Goal: Task Accomplishment & Management: Manage account settings

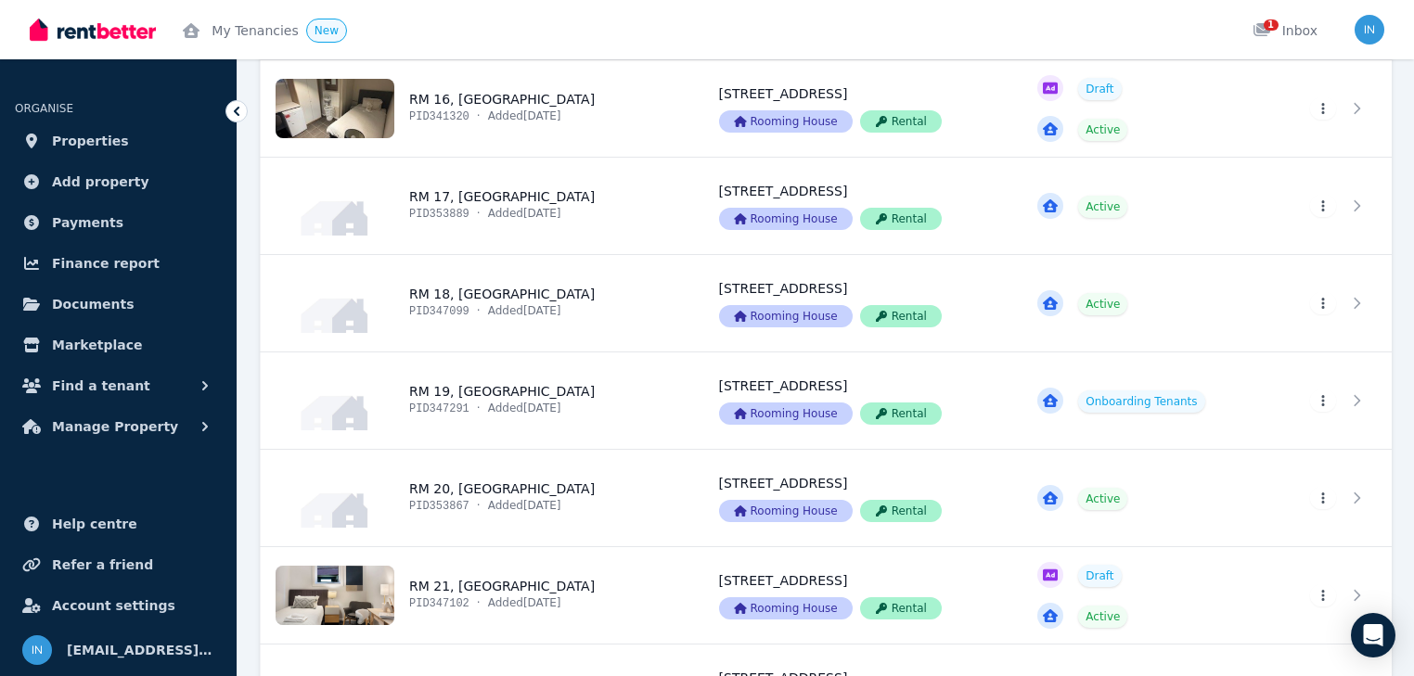
scroll to position [1930, 0]
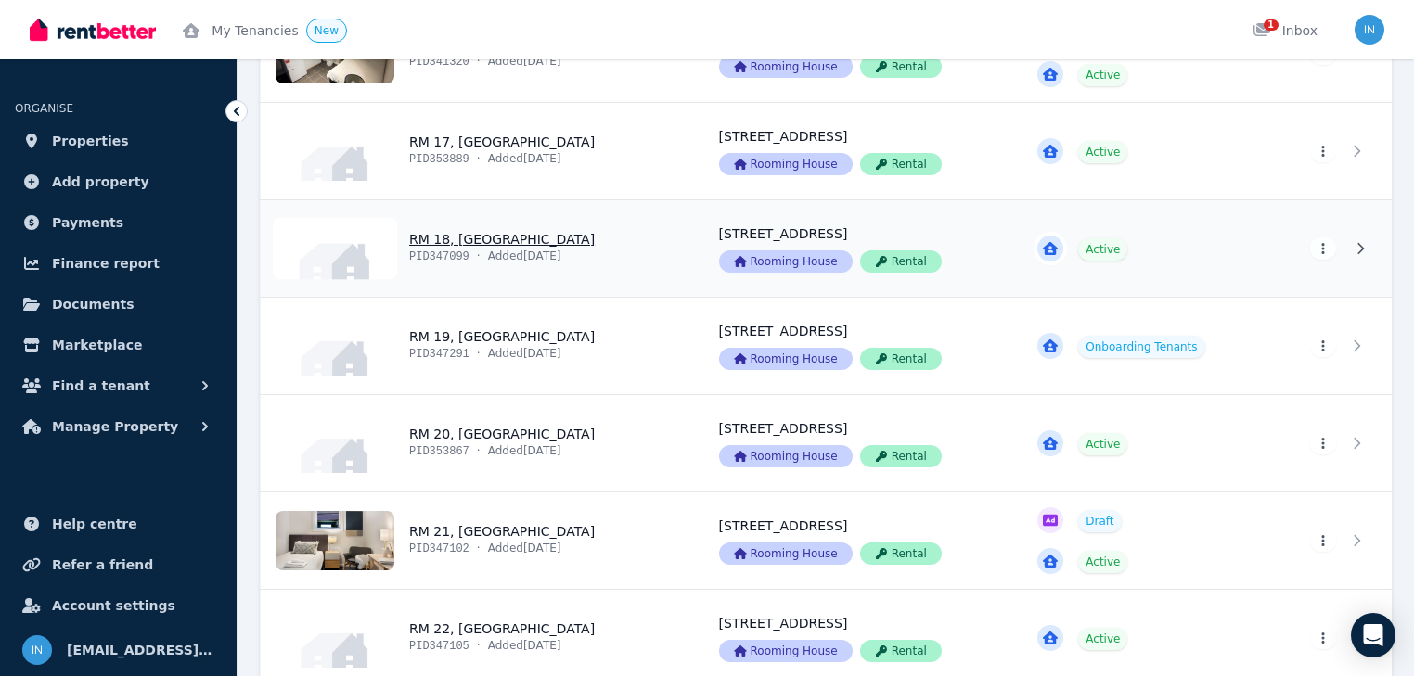
click at [494, 239] on link "View property details" at bounding box center [479, 248] width 436 height 97
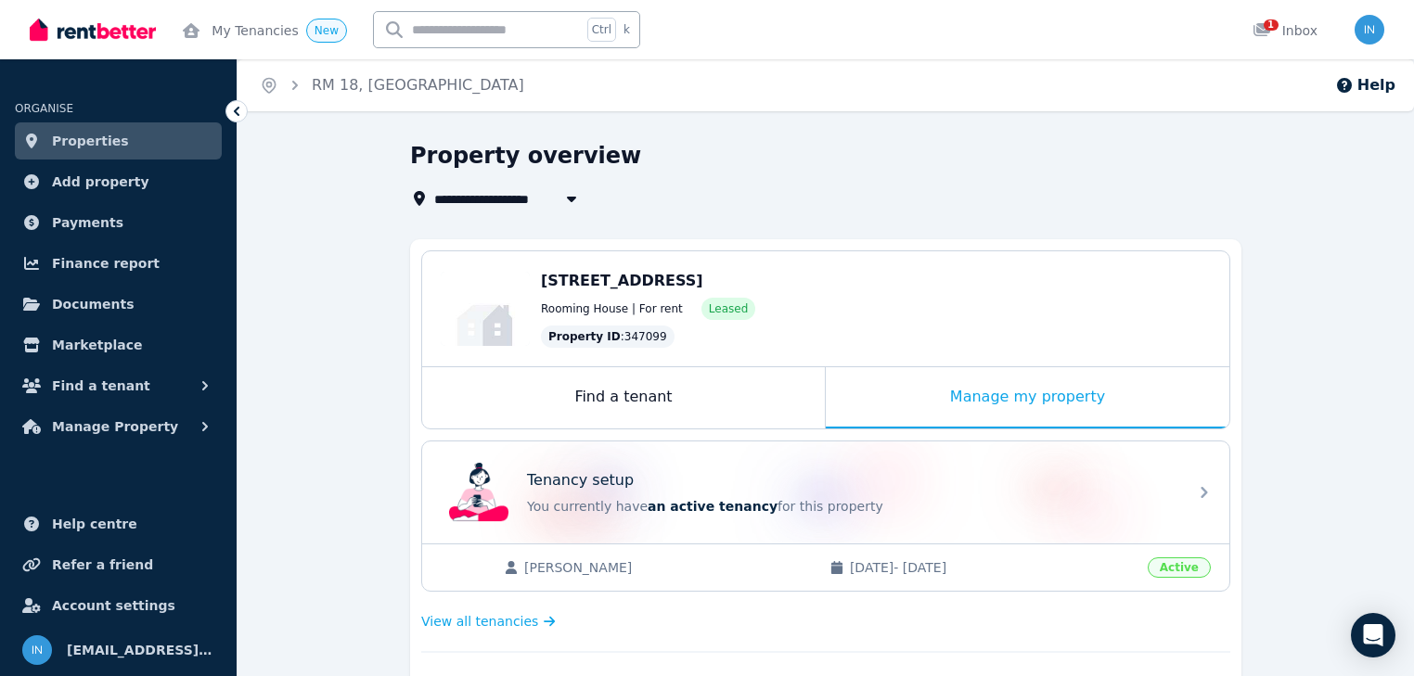
click at [94, 141] on span "Properties" at bounding box center [90, 141] width 77 height 22
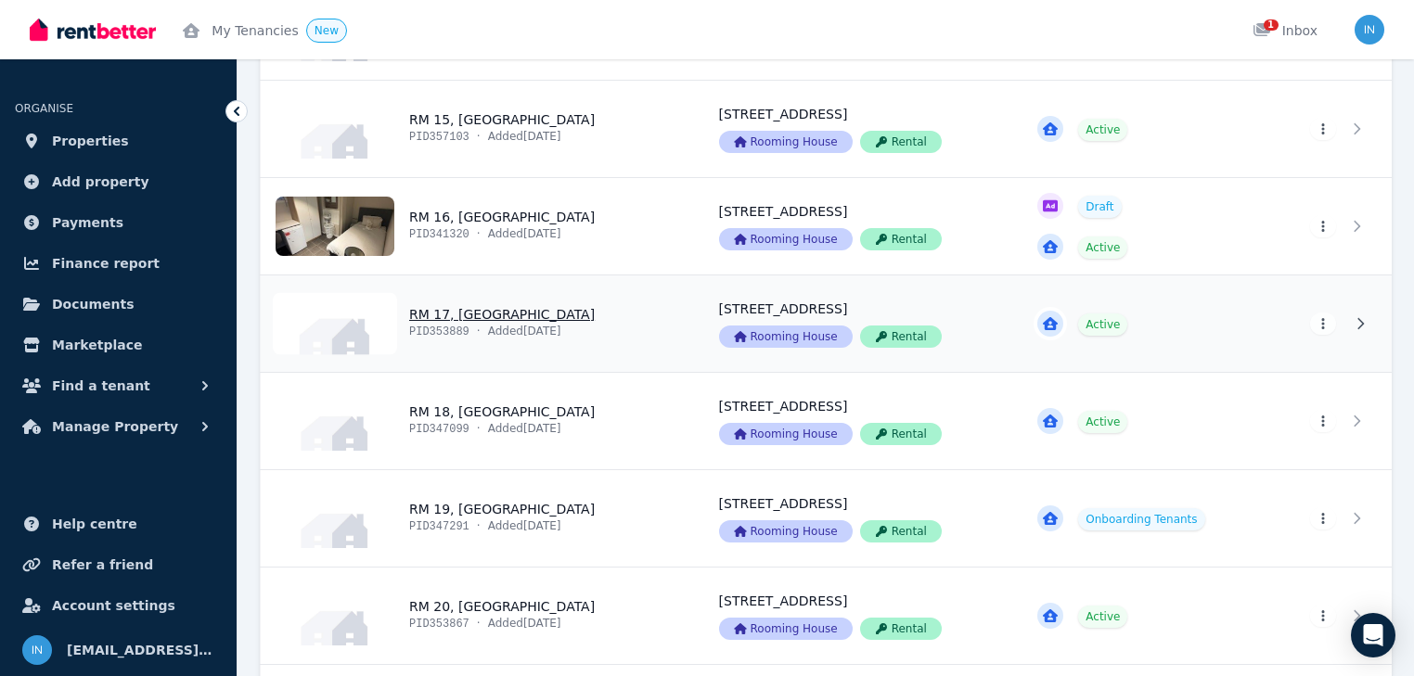
scroll to position [1856, 0]
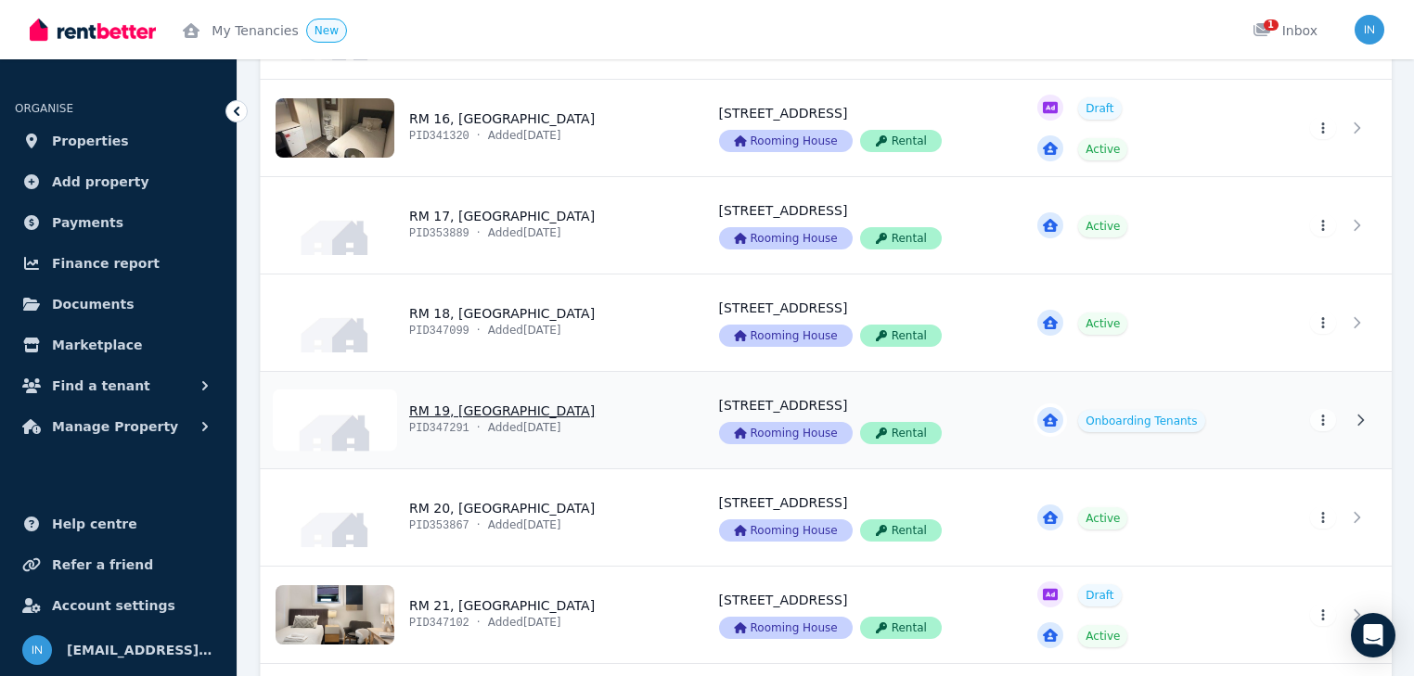
click at [494, 408] on link "View property details" at bounding box center [479, 420] width 436 height 97
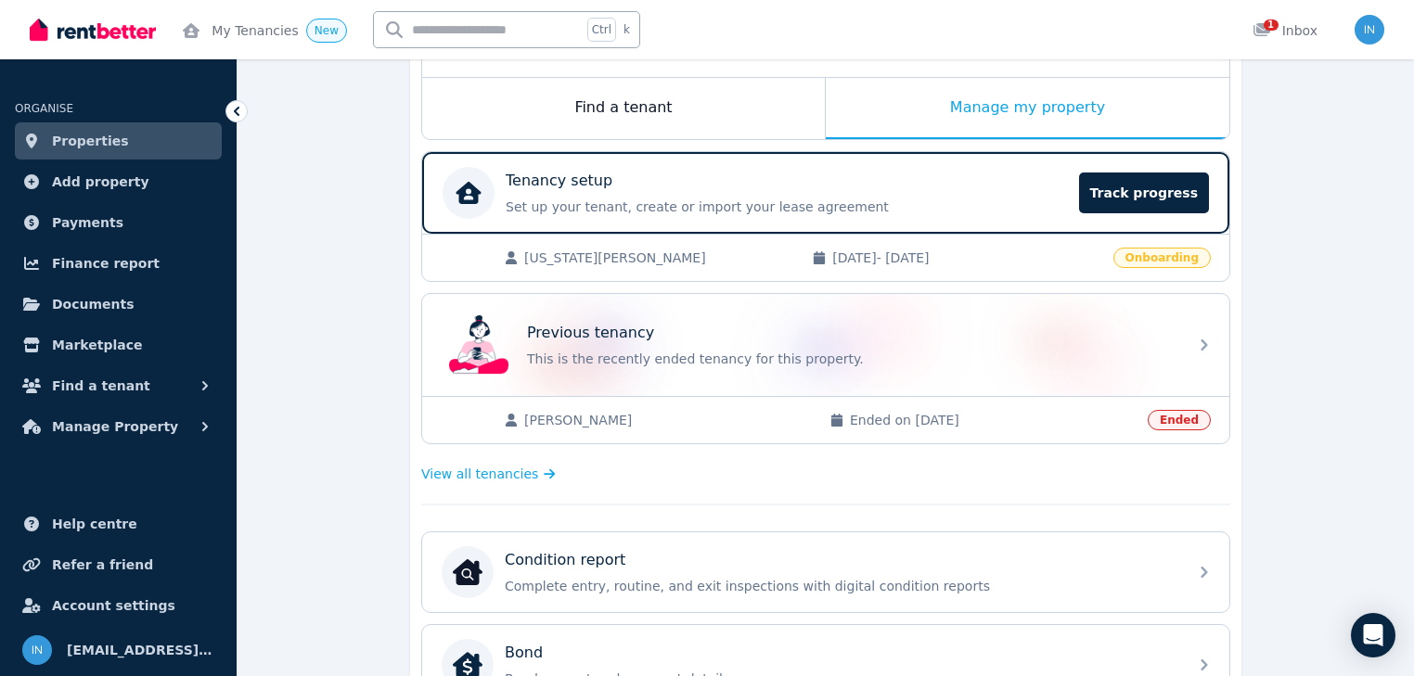
scroll to position [297, 0]
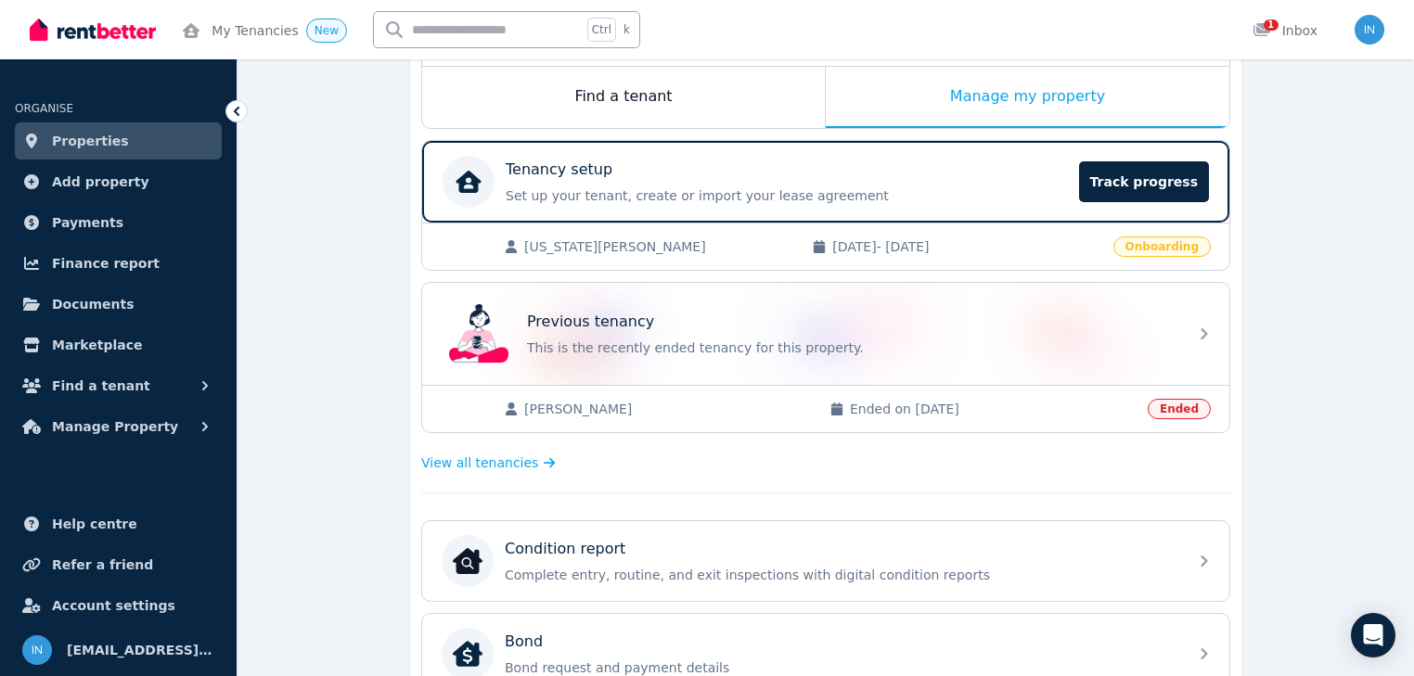
click at [597, 247] on span "[US_STATE][PERSON_NAME]" at bounding box center [658, 247] width 269 height 19
click at [1129, 178] on span "Track progress" at bounding box center [1144, 181] width 130 height 41
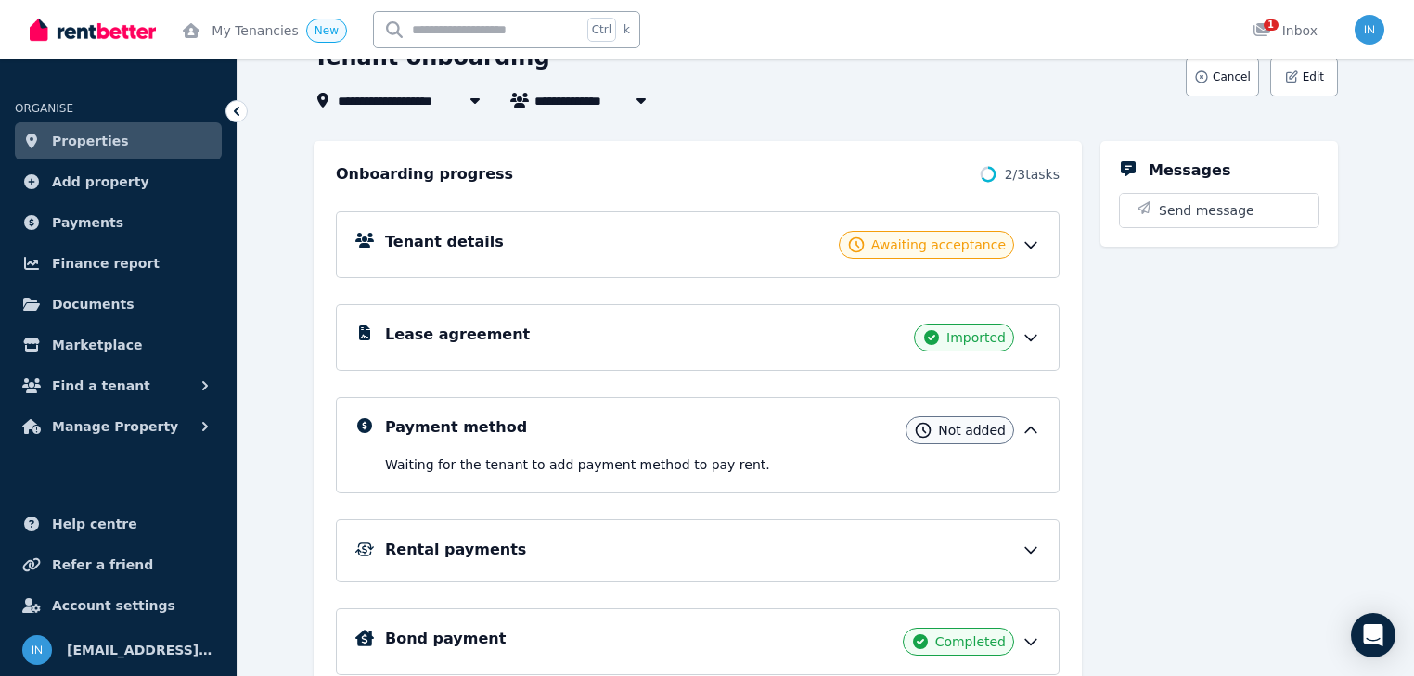
scroll to position [148, 0]
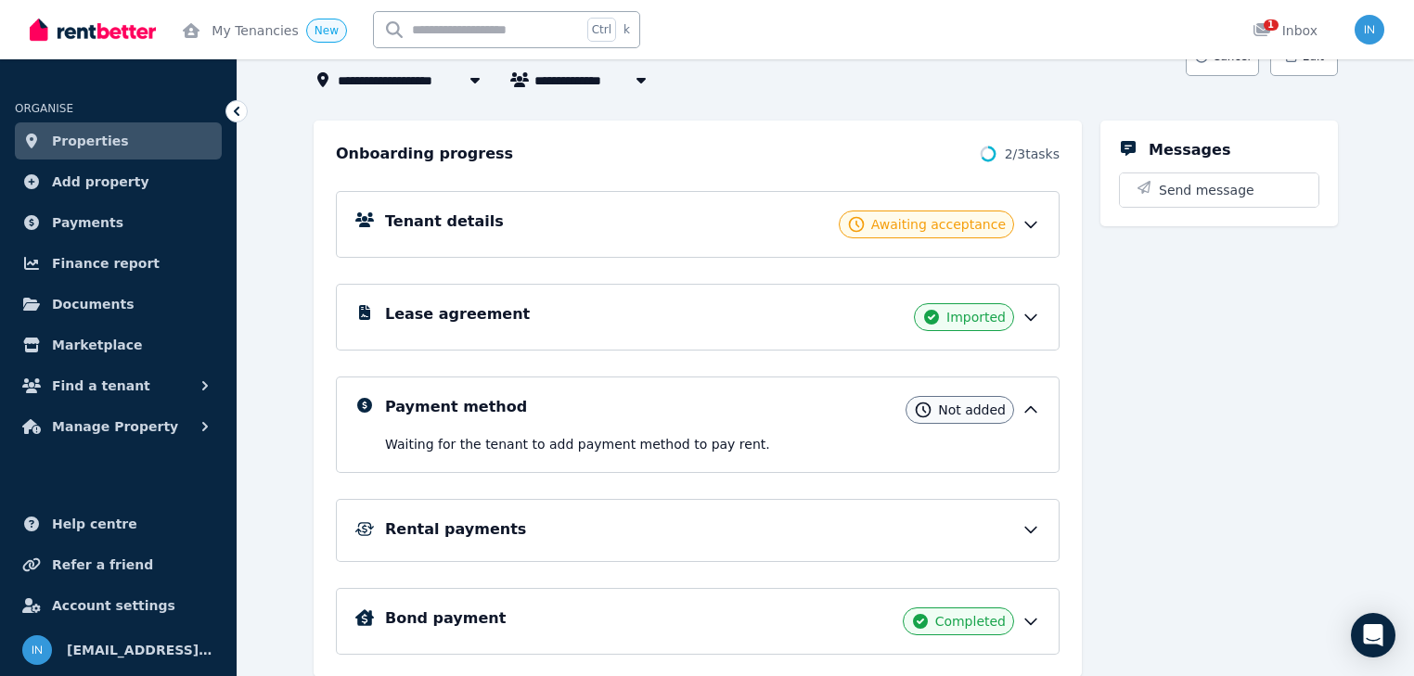
click at [1040, 315] on icon at bounding box center [1031, 317] width 19 height 19
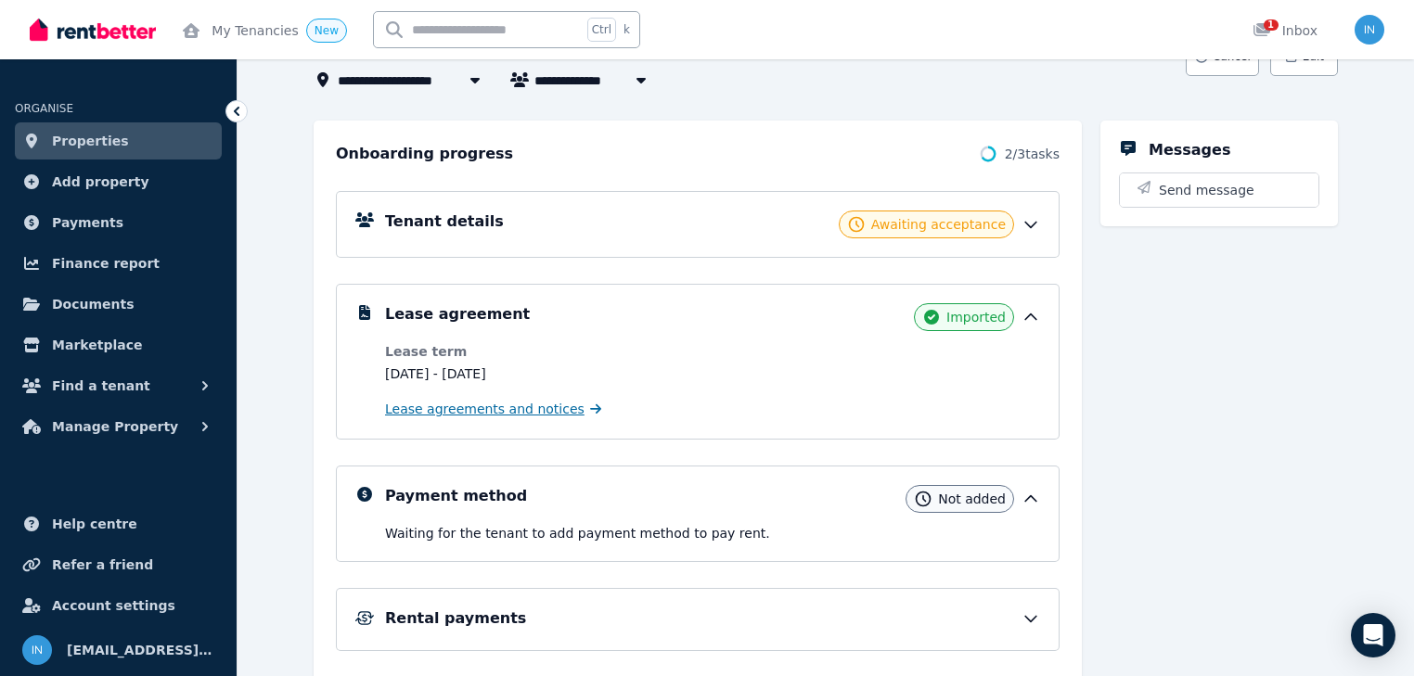
click at [515, 407] on span "Lease agreements and notices" at bounding box center [484, 409] width 199 height 19
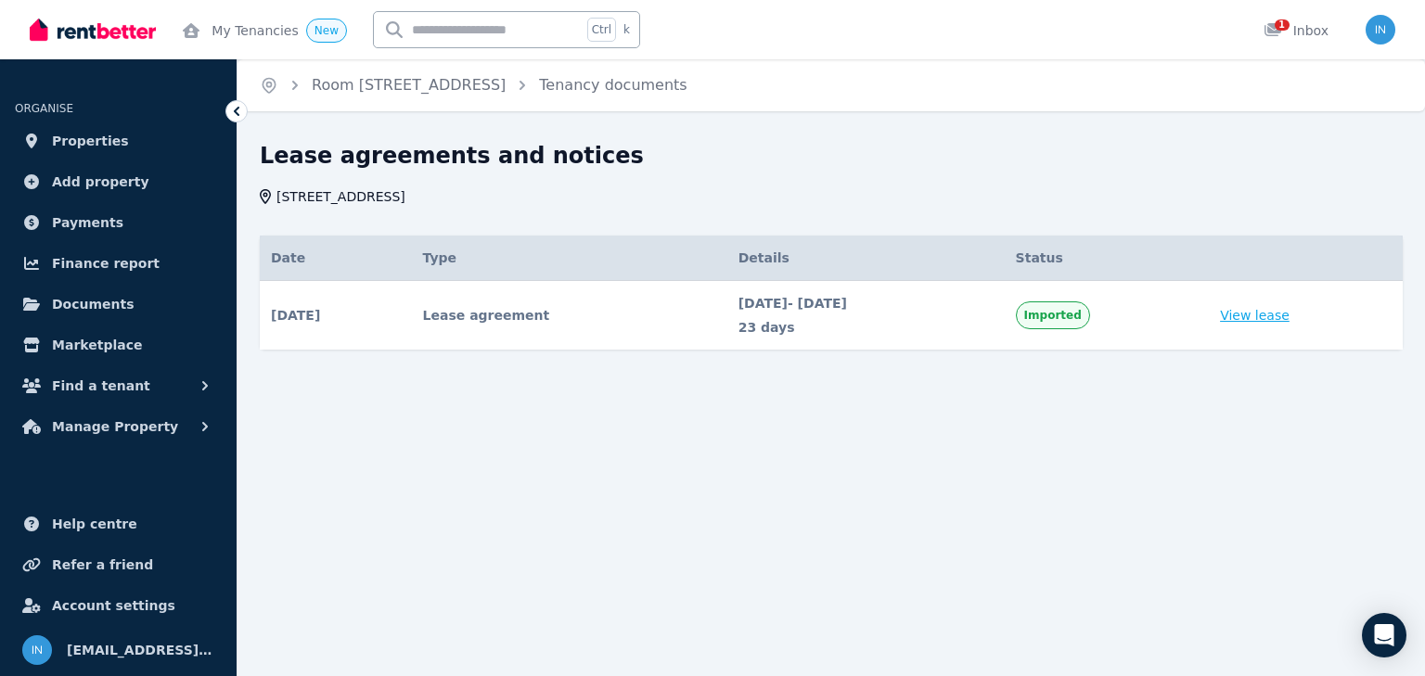
click at [1273, 319] on link "View lease" at bounding box center [1255, 315] width 70 height 19
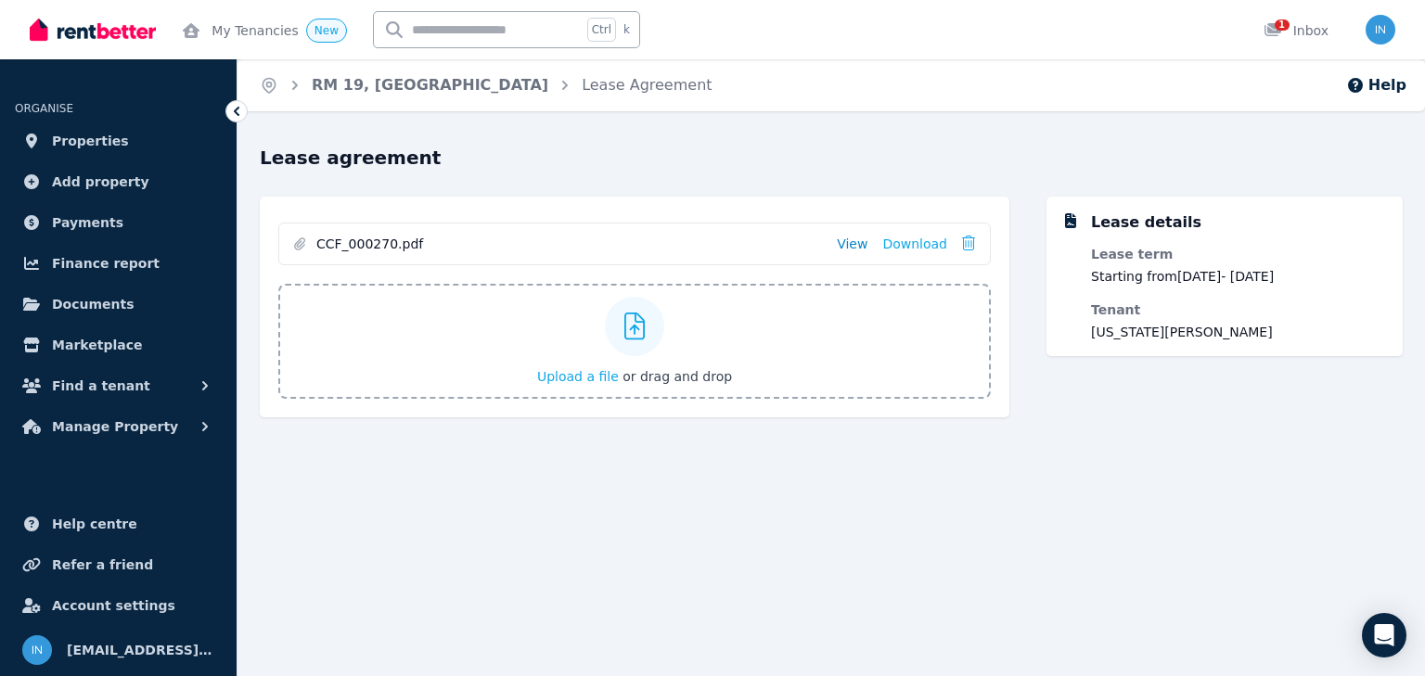
click at [856, 241] on link "View" at bounding box center [852, 244] width 31 height 19
click at [969, 247] on icon at bounding box center [968, 243] width 13 height 15
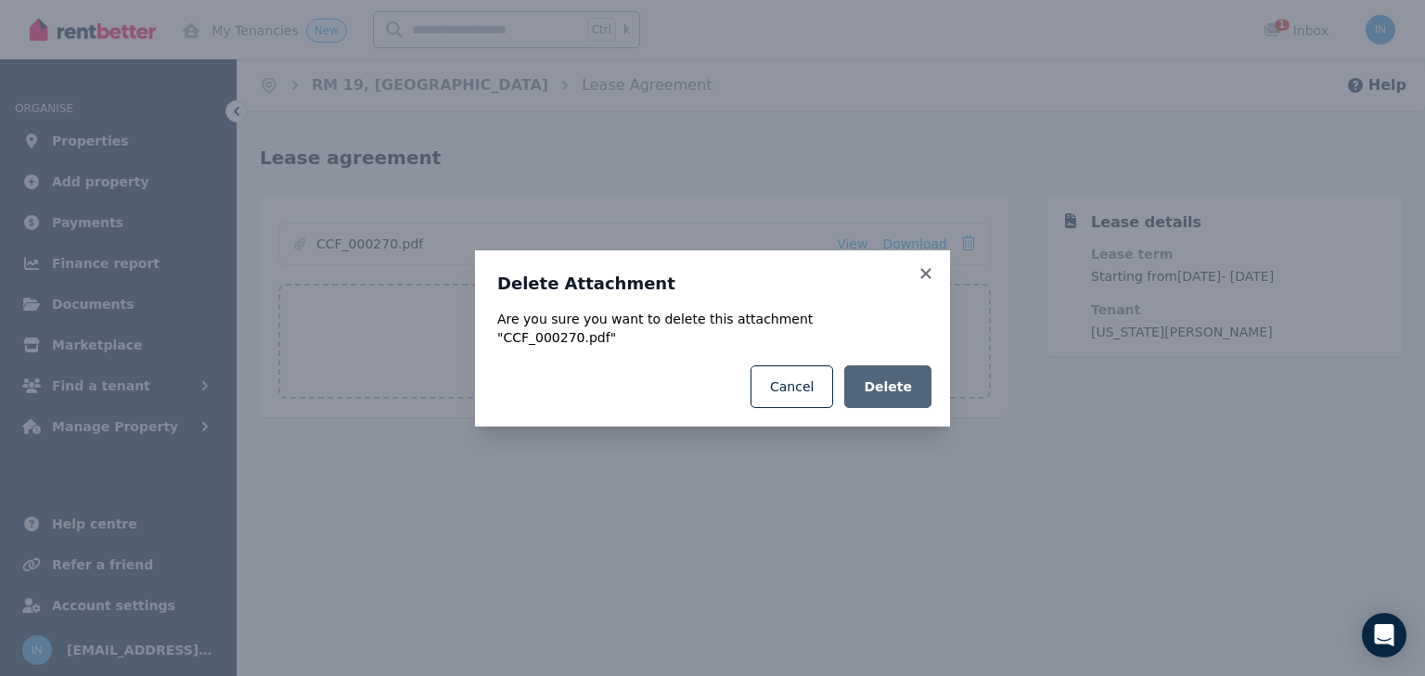
click at [906, 378] on span "Delete" at bounding box center [888, 387] width 48 height 19
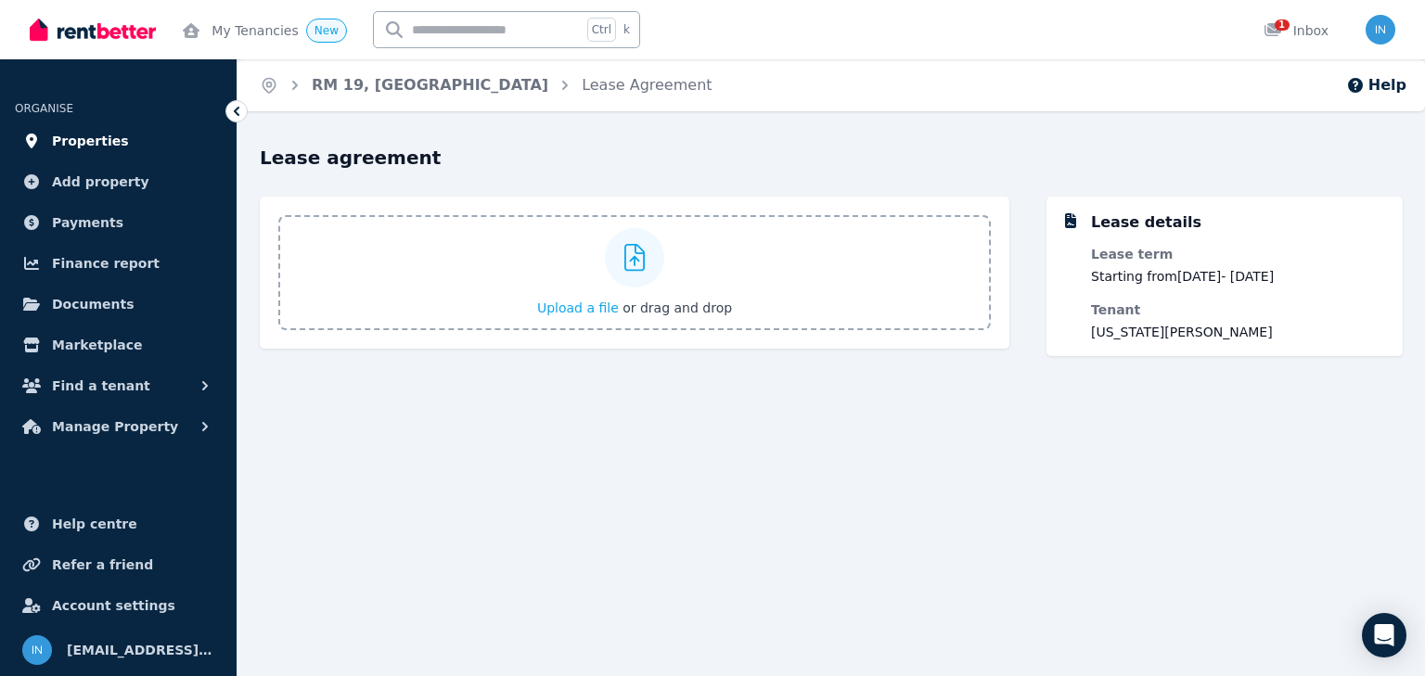
click at [95, 144] on span "Properties" at bounding box center [90, 141] width 77 height 22
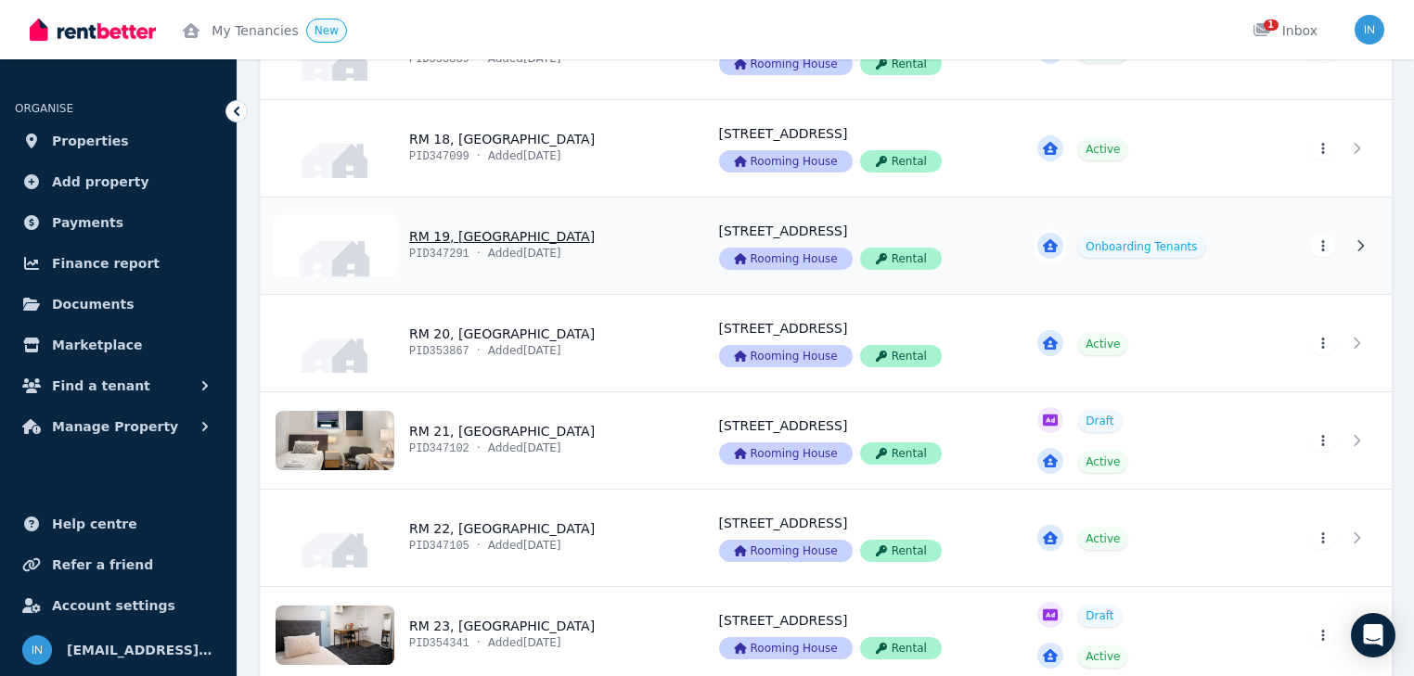
scroll to position [2004, 0]
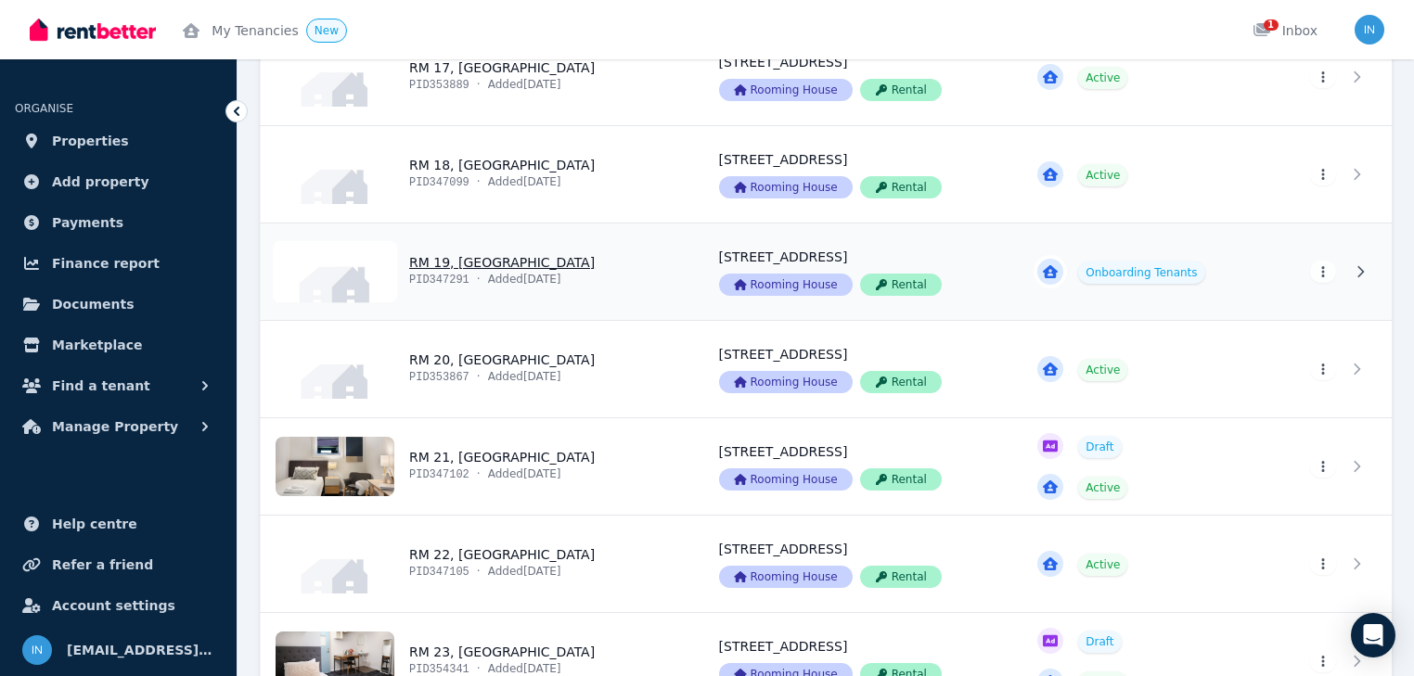
click at [461, 258] on link "View property details" at bounding box center [479, 272] width 436 height 97
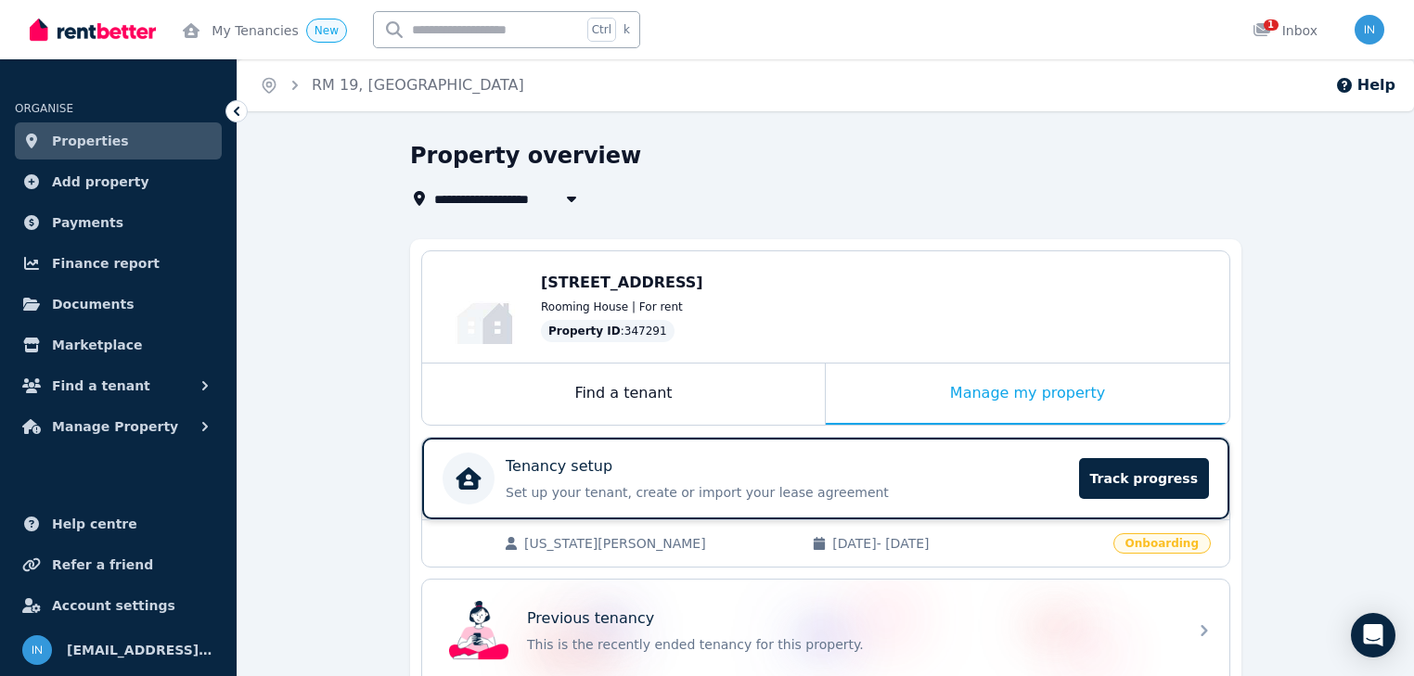
click at [534, 469] on p "Tenancy setup" at bounding box center [559, 467] width 107 height 22
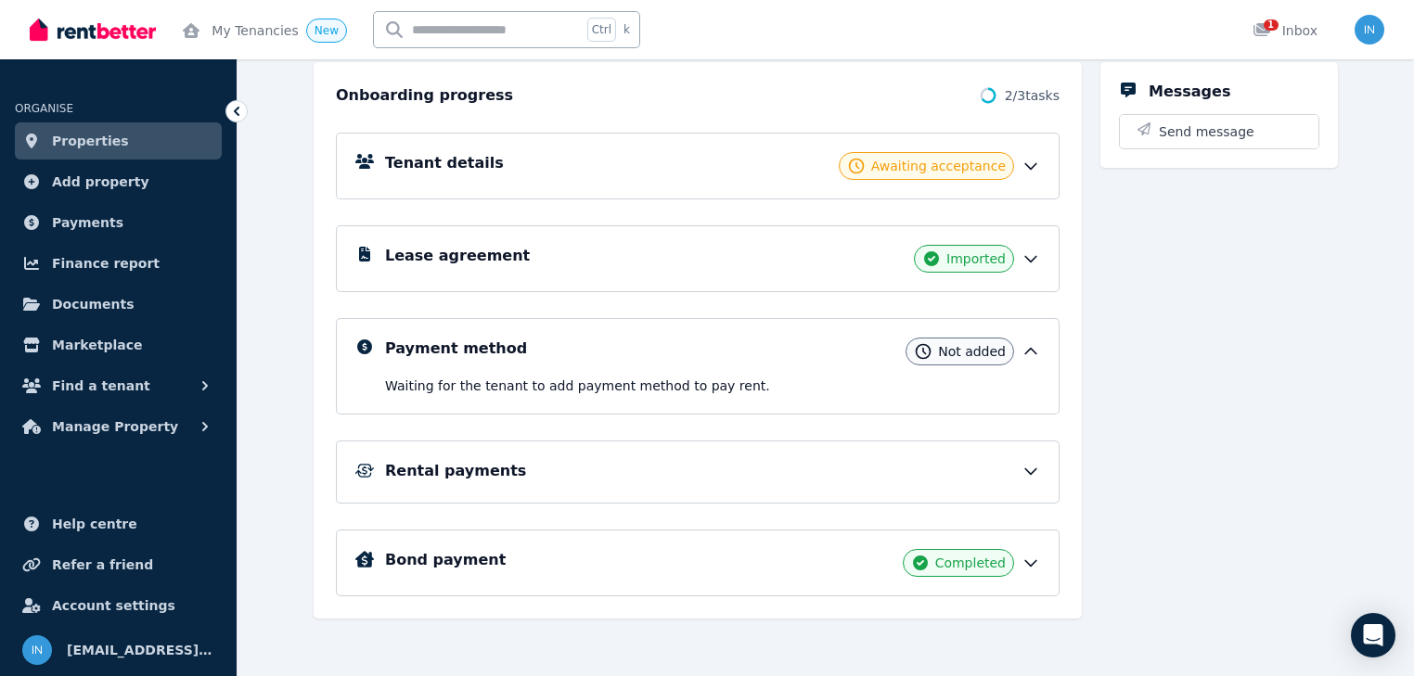
scroll to position [209, 0]
click at [1040, 252] on icon at bounding box center [1031, 257] width 19 height 19
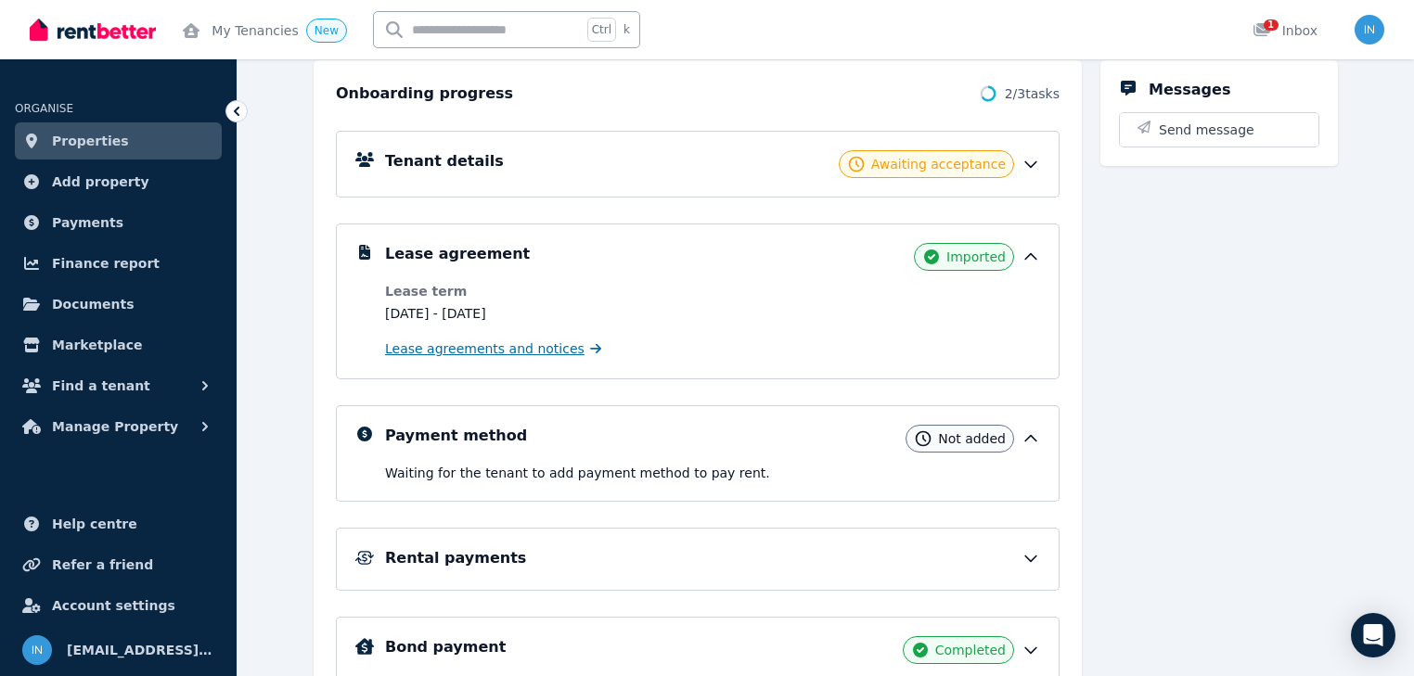
click at [508, 353] on span "Lease agreements and notices" at bounding box center [484, 349] width 199 height 19
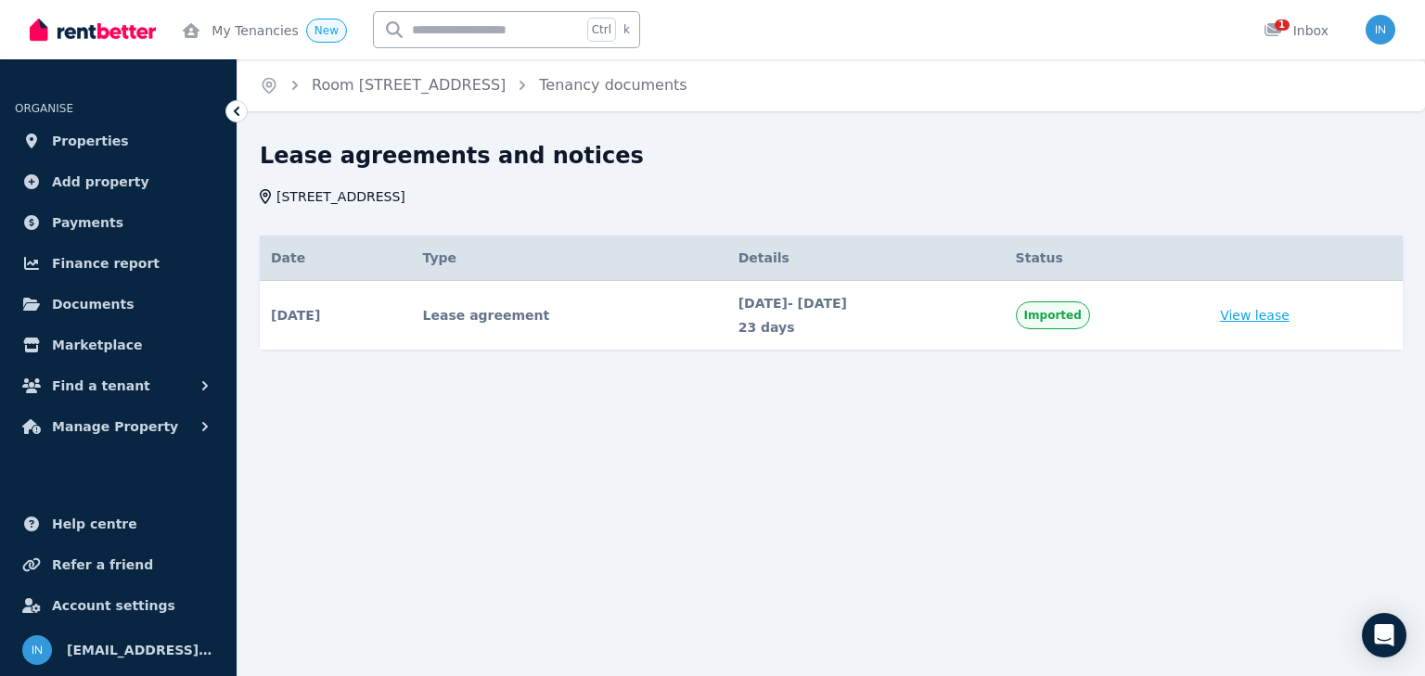
click at [1254, 315] on link "View lease" at bounding box center [1255, 315] width 70 height 19
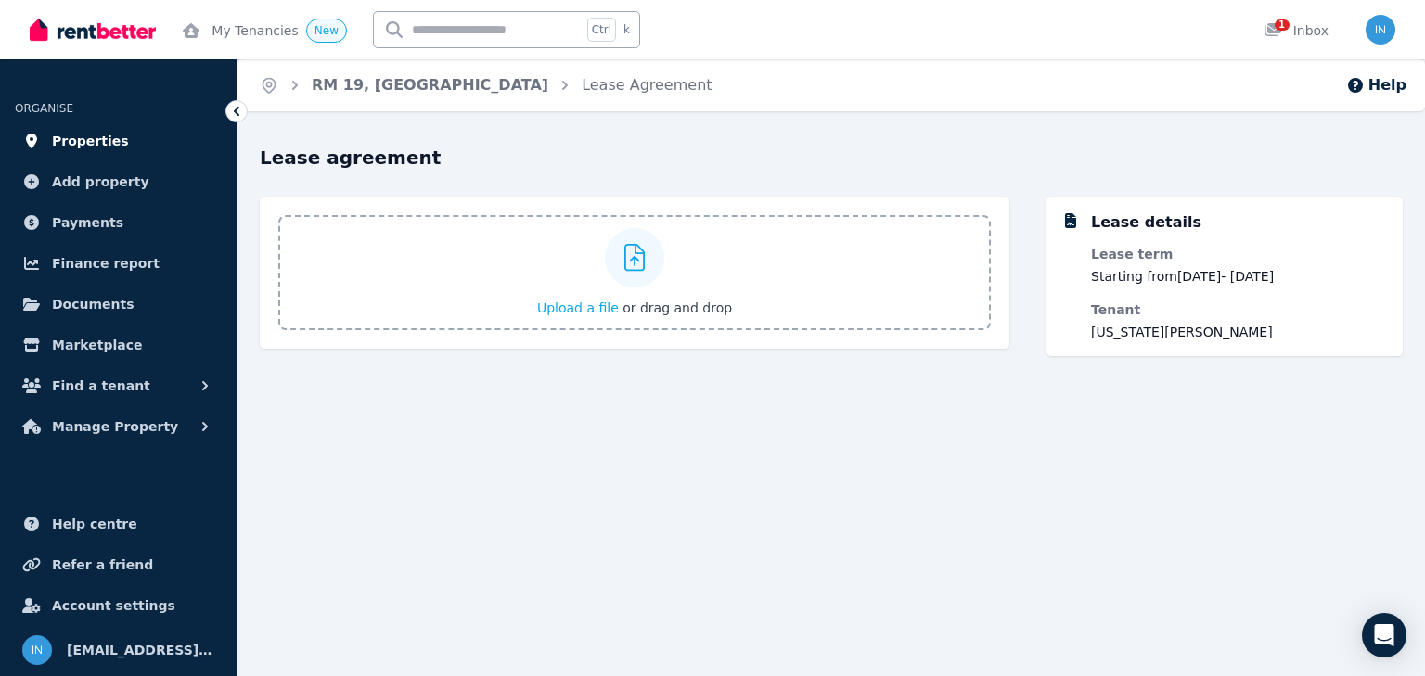
click at [90, 143] on span "Properties" at bounding box center [90, 141] width 77 height 22
